Goal: Task Accomplishment & Management: Complete application form

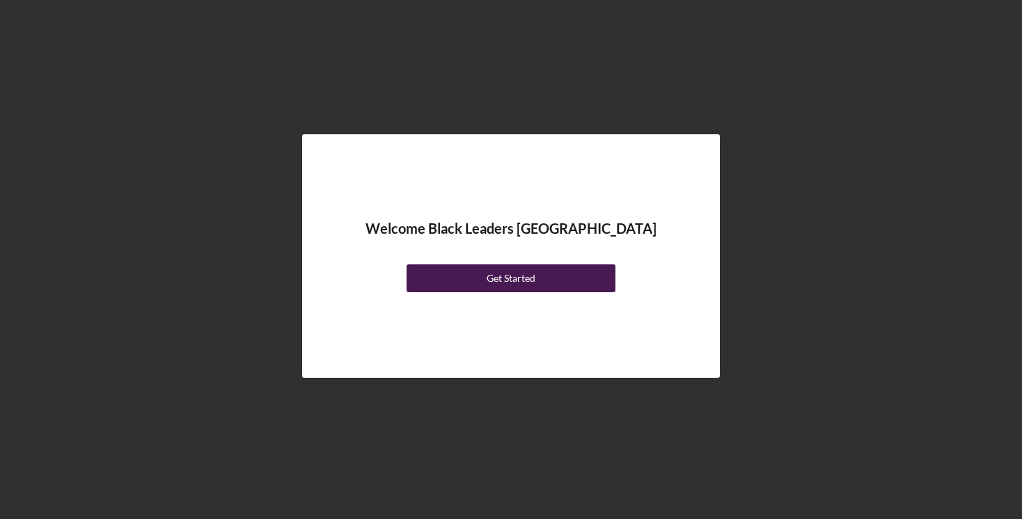
click at [505, 283] on div "Get Started" at bounding box center [511, 278] width 49 height 28
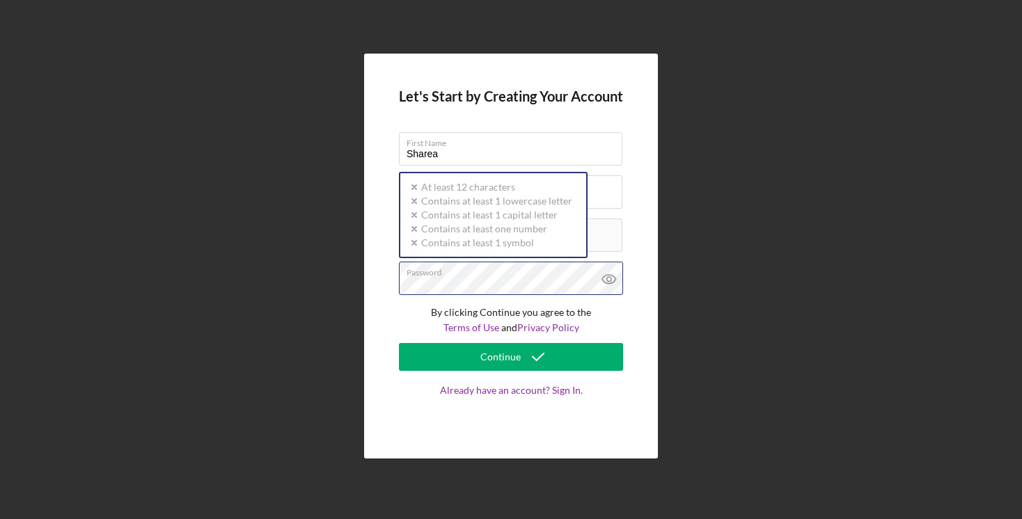
click at [467, 273] on div "Password Icon/icon-validation-no At least 12 characters Icon/icon-validation-no…" at bounding box center [511, 279] width 224 height 35
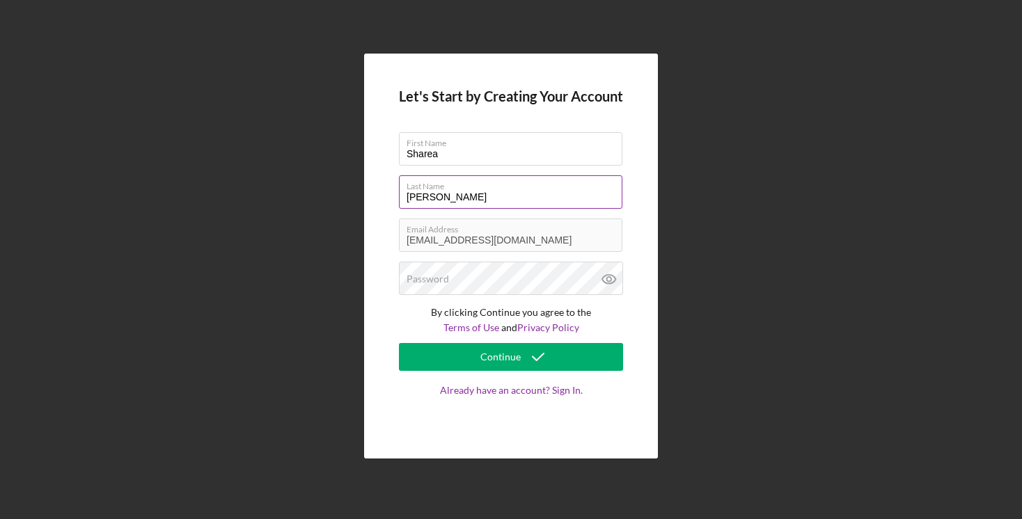
click at [619, 190] on label "Last Name" at bounding box center [514, 183] width 216 height 15
click at [619, 190] on input "[PERSON_NAME]" at bounding box center [510, 191] width 223 height 33
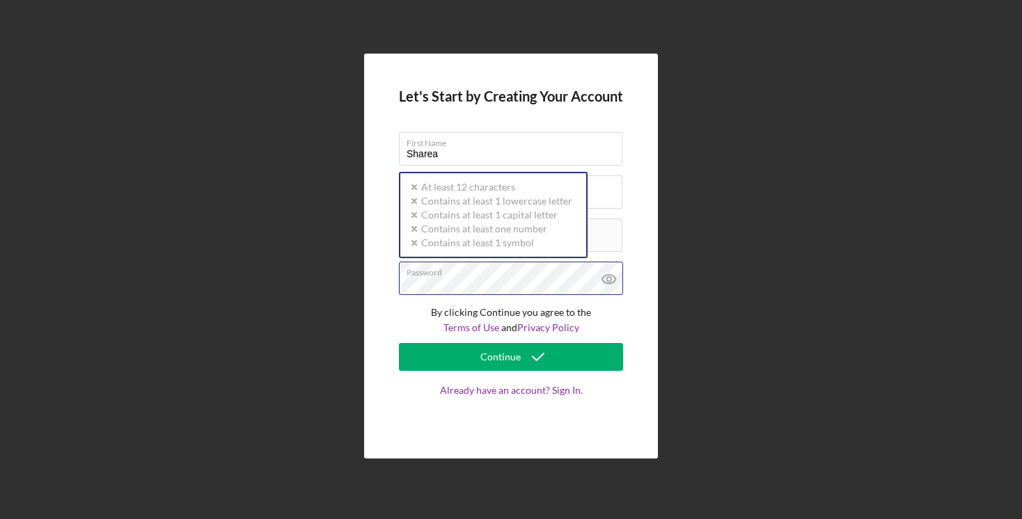
click at [416, 267] on div "Password Icon/icon-validation-no At least 12 characters Icon/icon-validation-no…" at bounding box center [511, 279] width 224 height 35
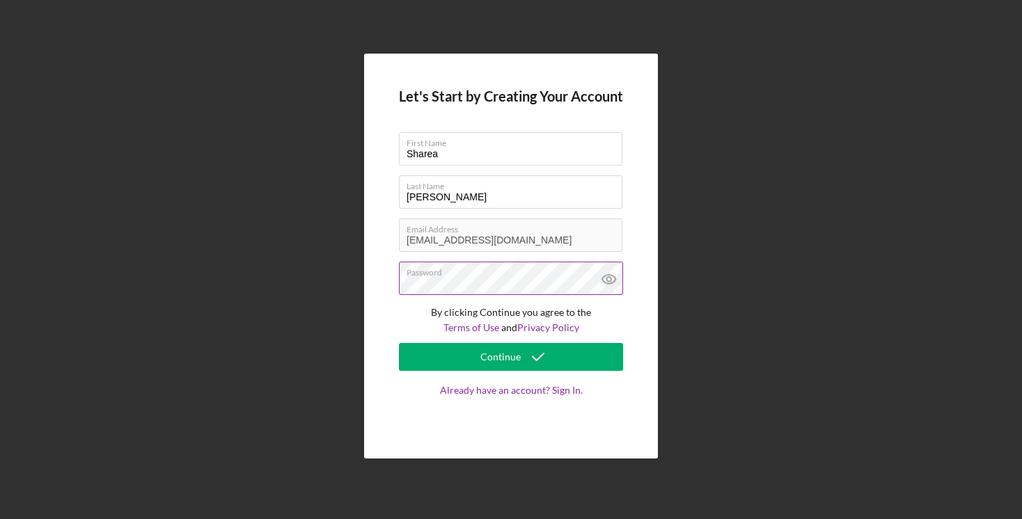
click at [612, 279] on icon at bounding box center [609, 279] width 35 height 35
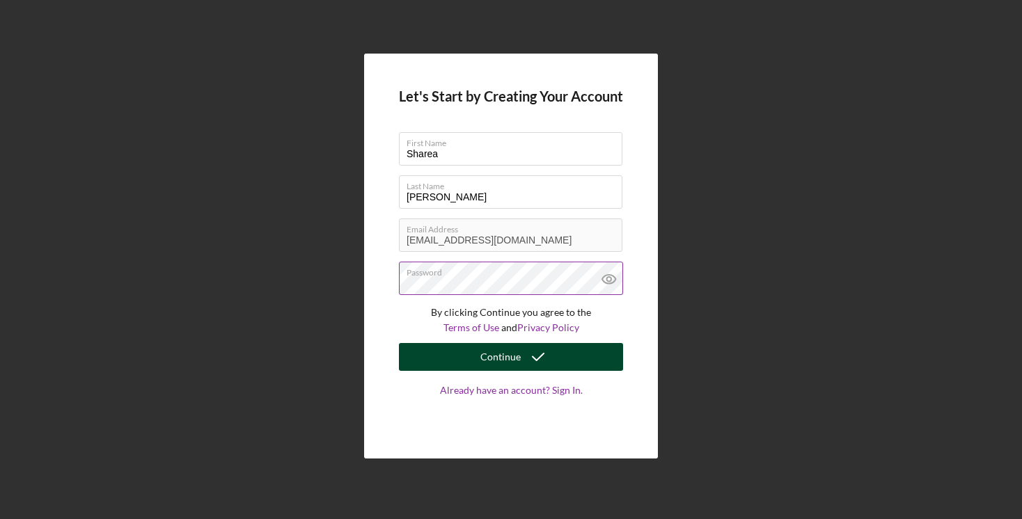
click at [509, 358] on div "Continue" at bounding box center [500, 357] width 40 height 28
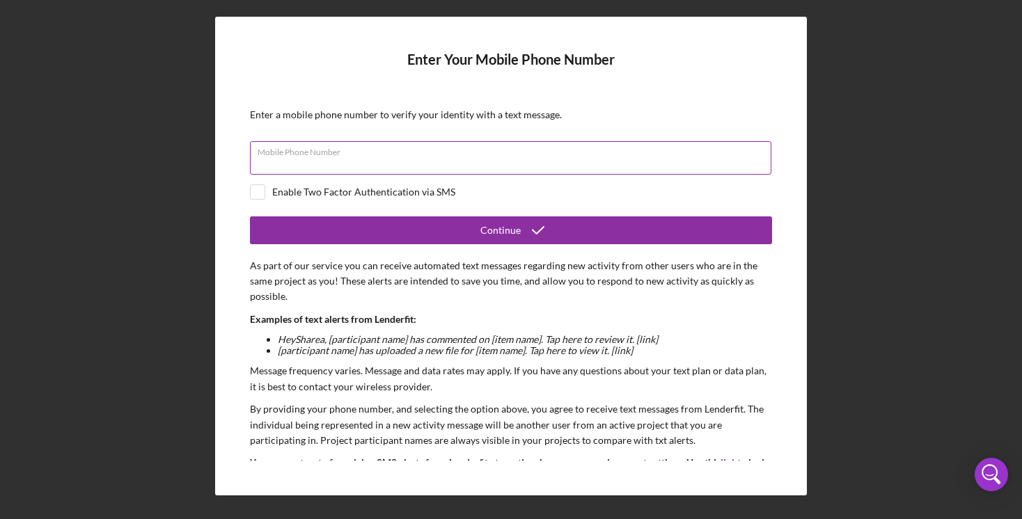
click at [450, 163] on input "Mobile Phone Number" at bounding box center [510, 157] width 521 height 33
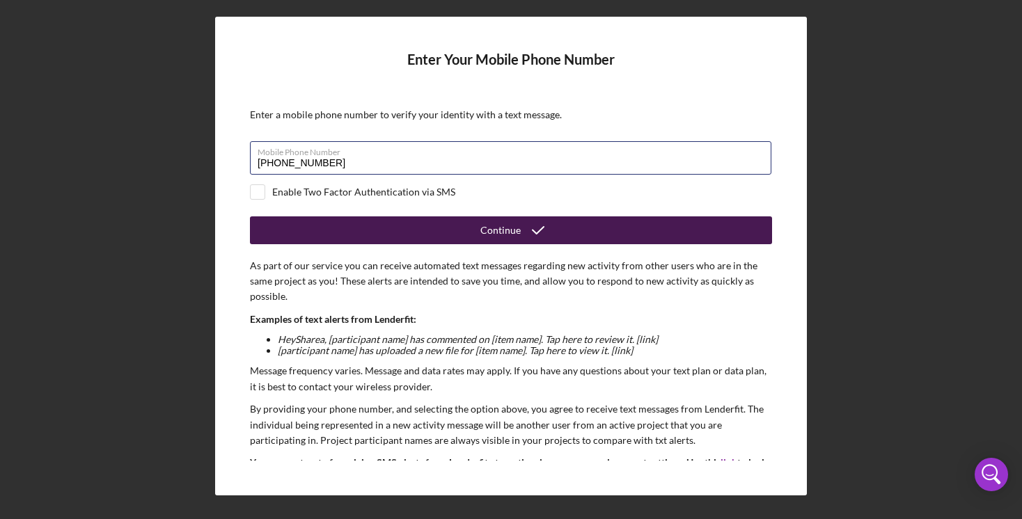
type input "[PHONE_NUMBER]"
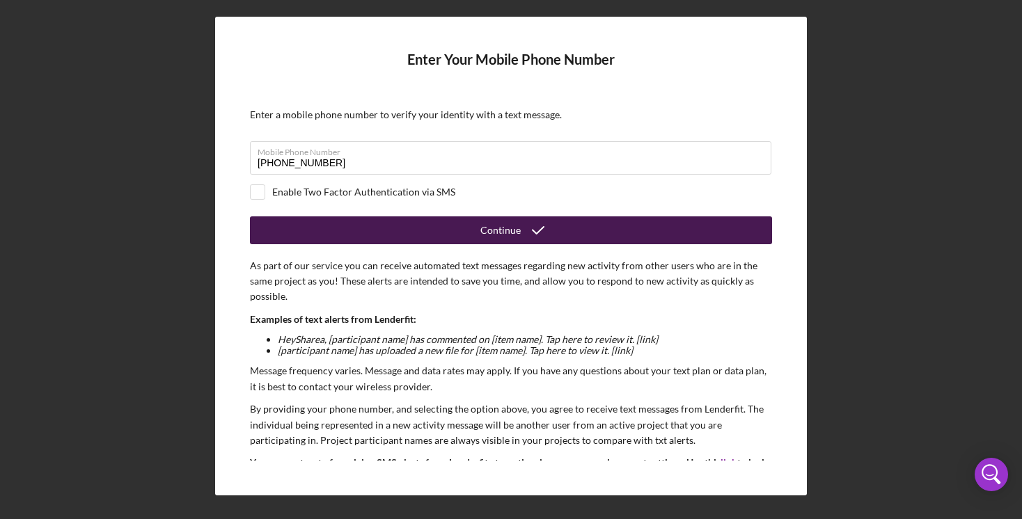
click at [507, 227] on div "Continue" at bounding box center [500, 230] width 40 height 28
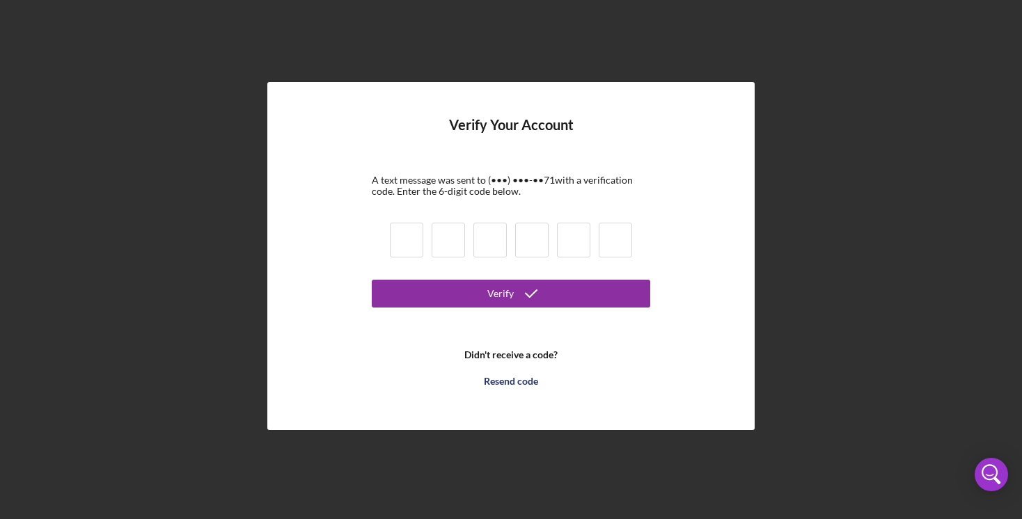
click at [413, 245] on input at bounding box center [406, 240] width 33 height 35
type input "6"
type input "3"
type input "8"
type input "2"
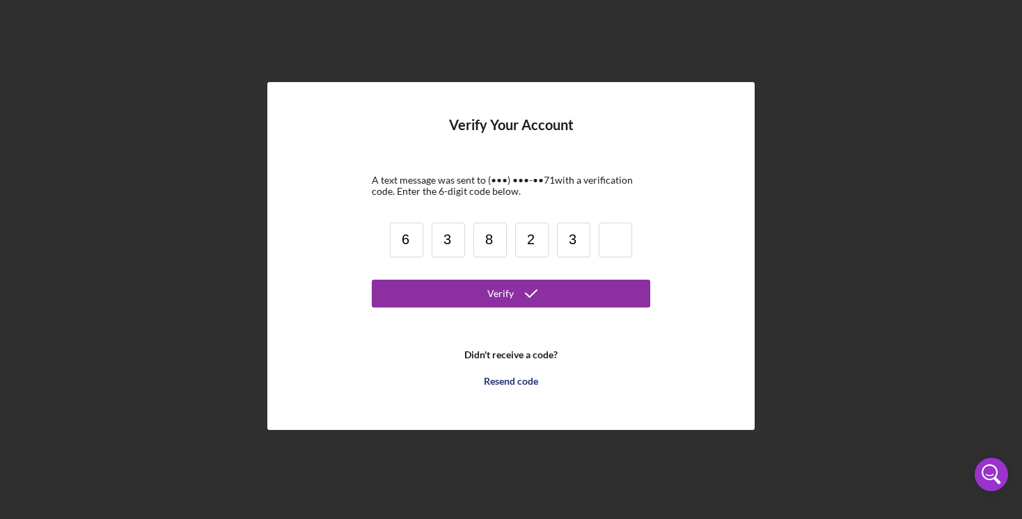
type input "3"
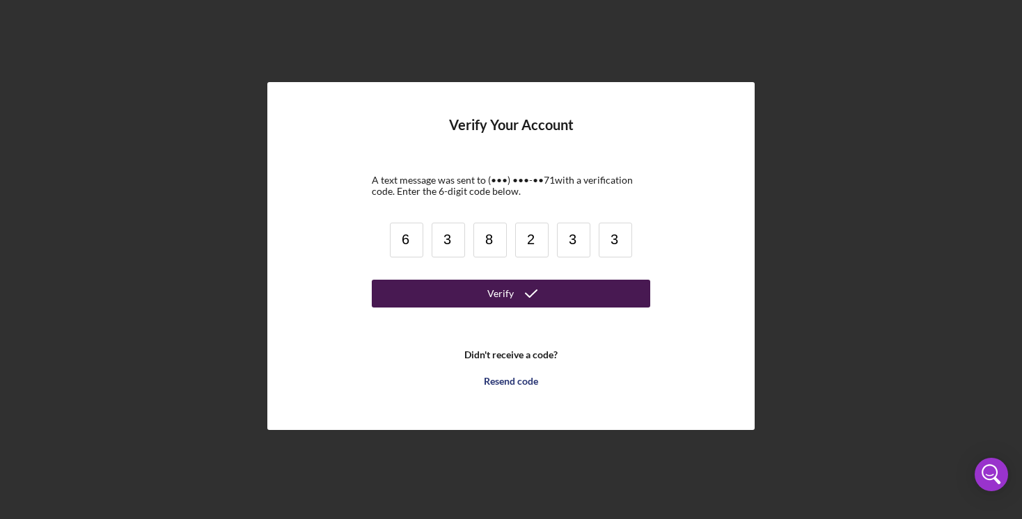
type input "3"
click at [467, 292] on button "Verify" at bounding box center [511, 294] width 278 height 28
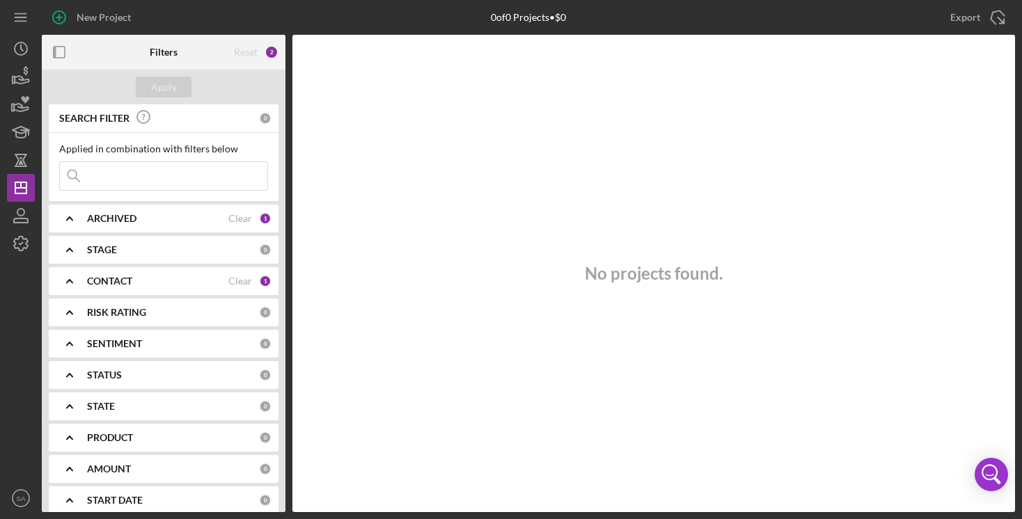
click at [210, 221] on div "ARCHIVED" at bounding box center [157, 218] width 141 height 11
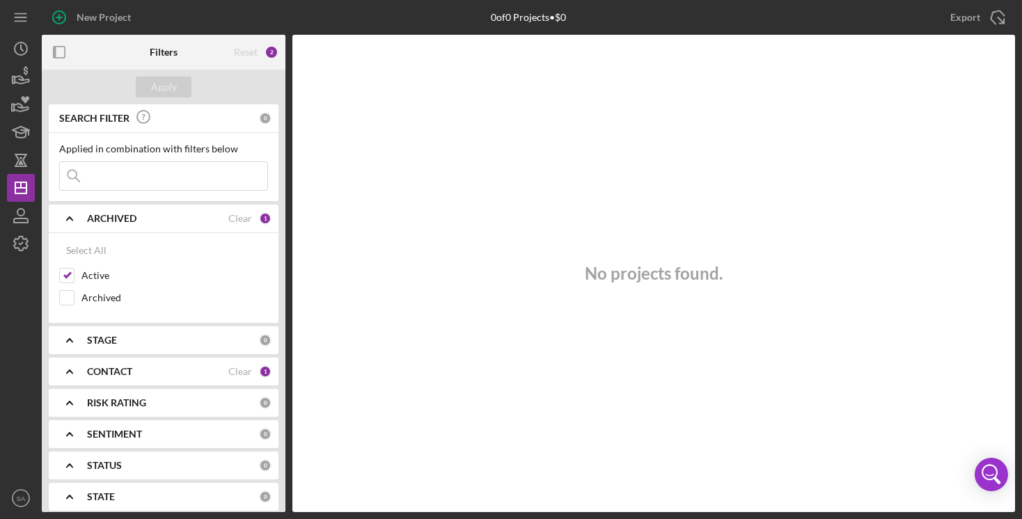
click at [210, 221] on div "ARCHIVED" at bounding box center [157, 218] width 141 height 11
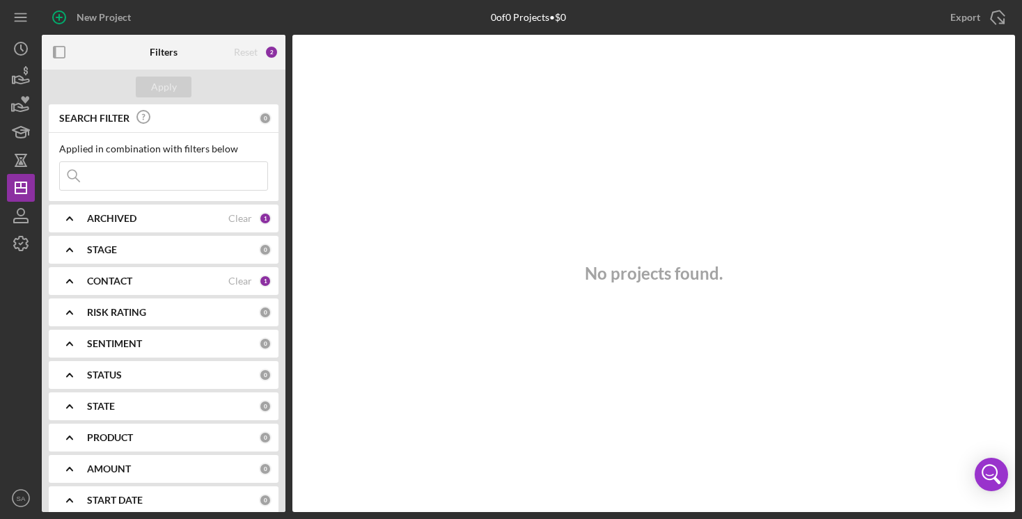
click at [69, 218] on polyline at bounding box center [70, 218] width 6 height 3
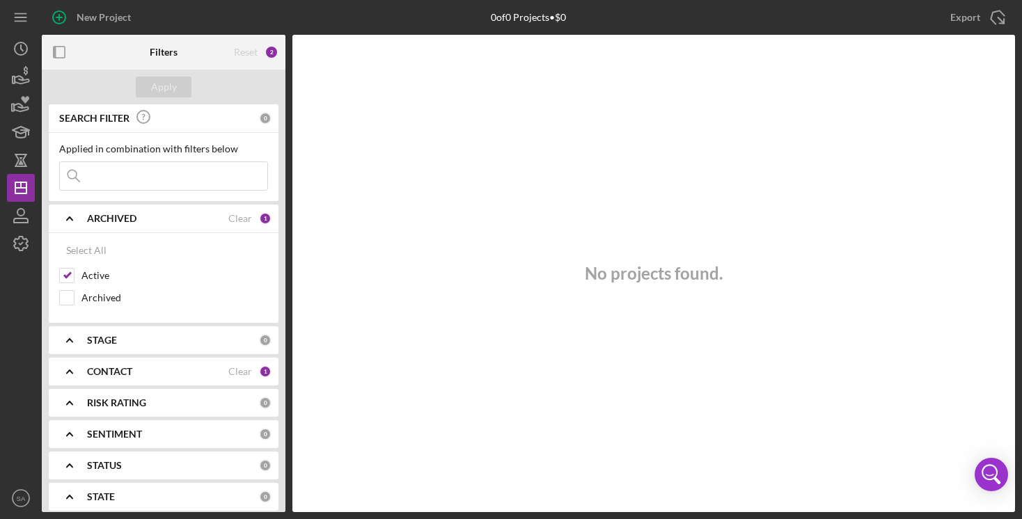
click at [143, 347] on div "STAGE 0" at bounding box center [179, 340] width 184 height 28
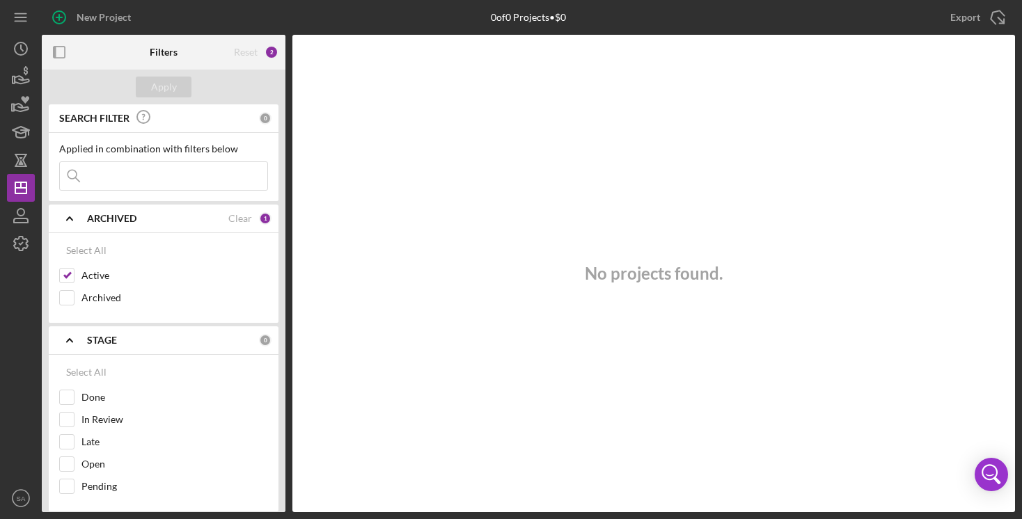
click at [72, 335] on icon "Icon/Expander" at bounding box center [69, 340] width 35 height 35
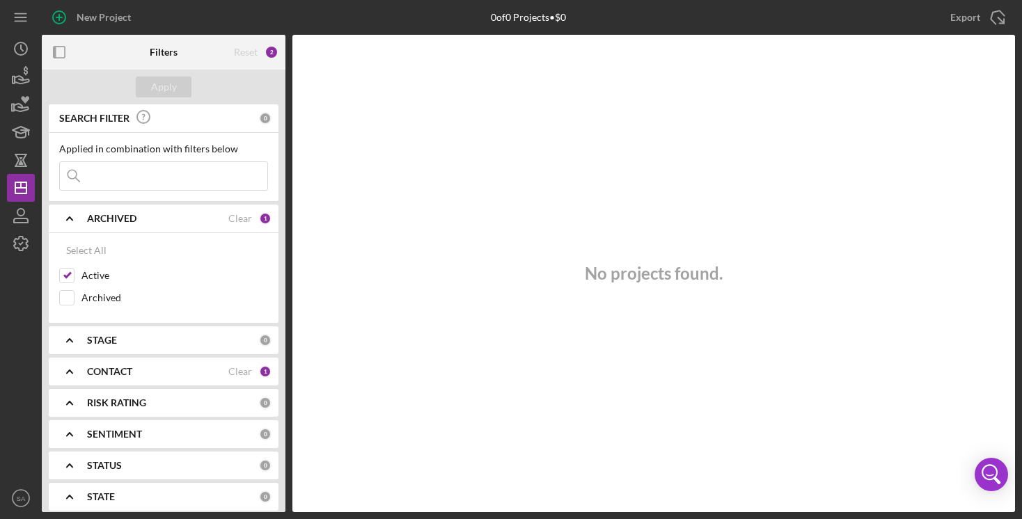
click at [72, 216] on icon "Icon/Expander" at bounding box center [69, 218] width 35 height 35
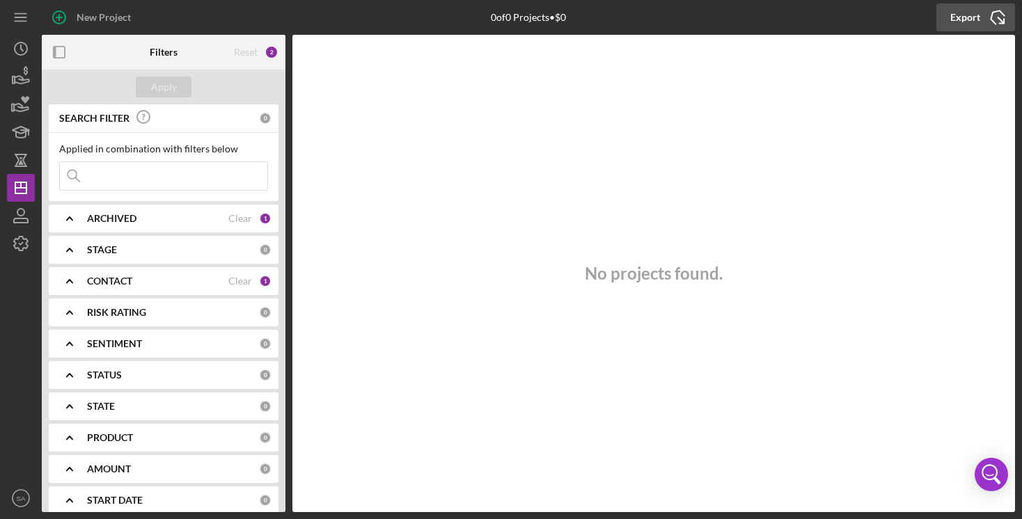
click at [995, 20] on icon "Icon/Export" at bounding box center [997, 17] width 35 height 35
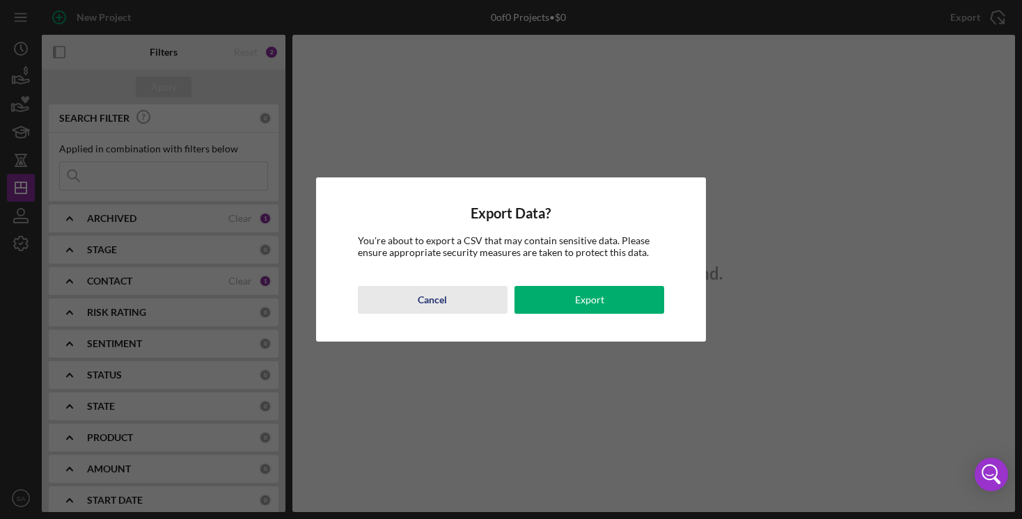
click at [445, 301] on div "Cancel" at bounding box center [432, 300] width 29 height 28
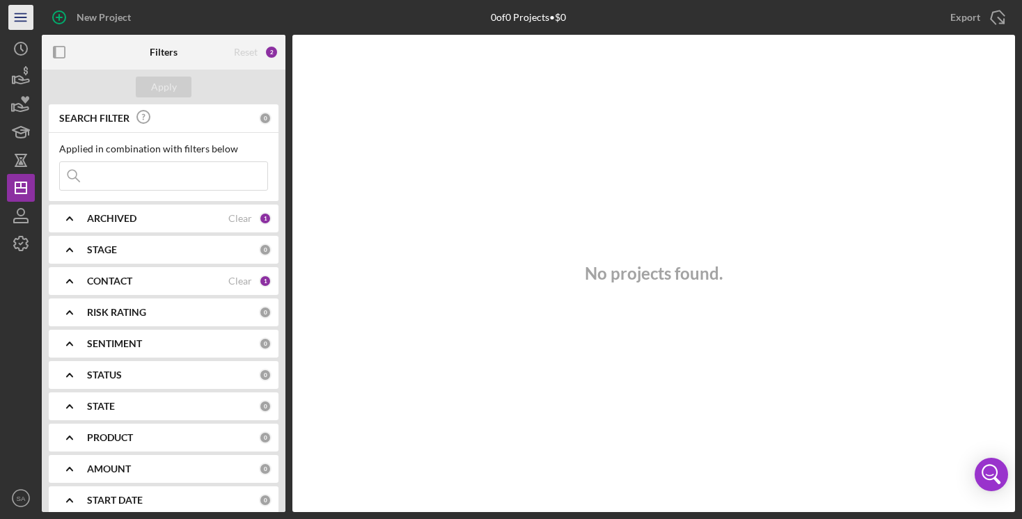
click at [24, 19] on icon "Icon/Menu" at bounding box center [21, 17] width 31 height 31
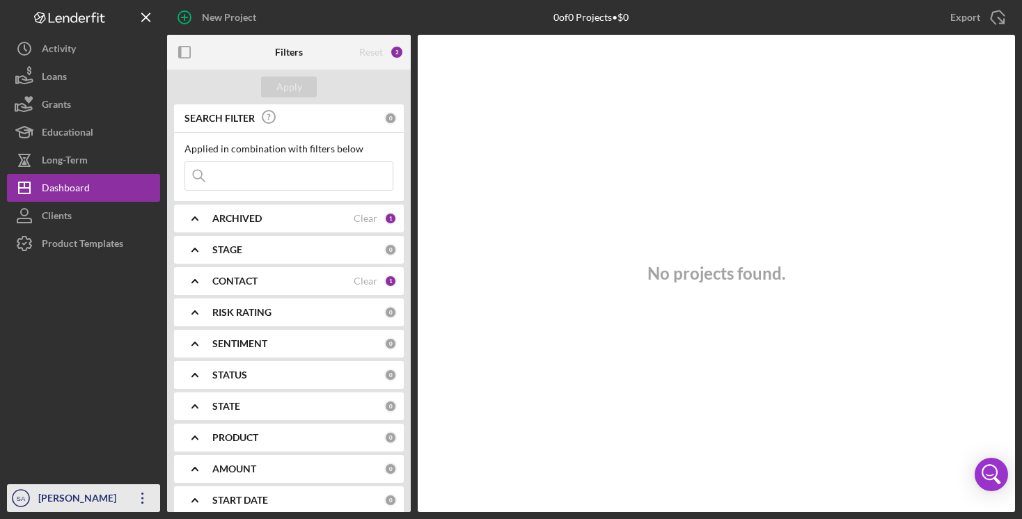
click at [143, 498] on icon "Icon/Overflow" at bounding box center [142, 498] width 35 height 35
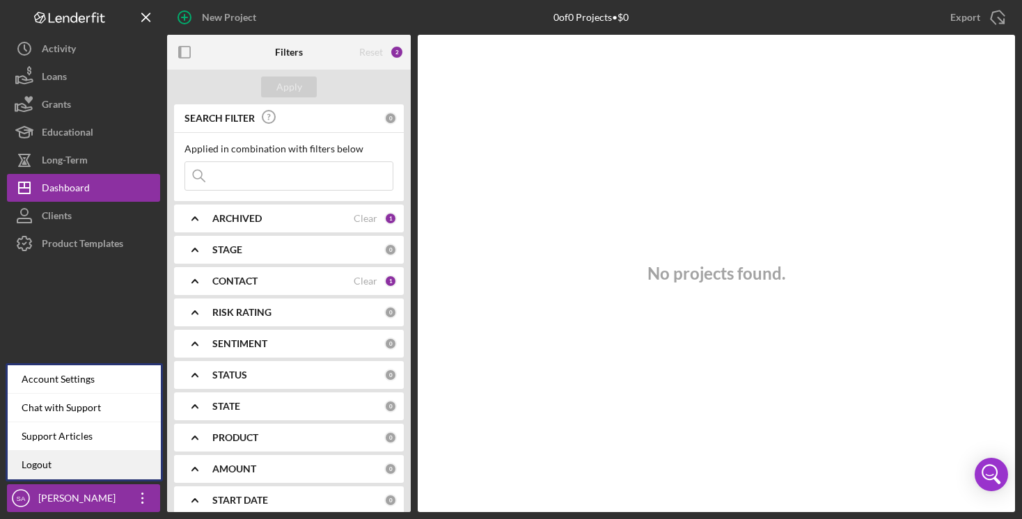
click at [97, 459] on link "Logout" at bounding box center [84, 465] width 153 height 29
